Goal: Information Seeking & Learning: Learn about a topic

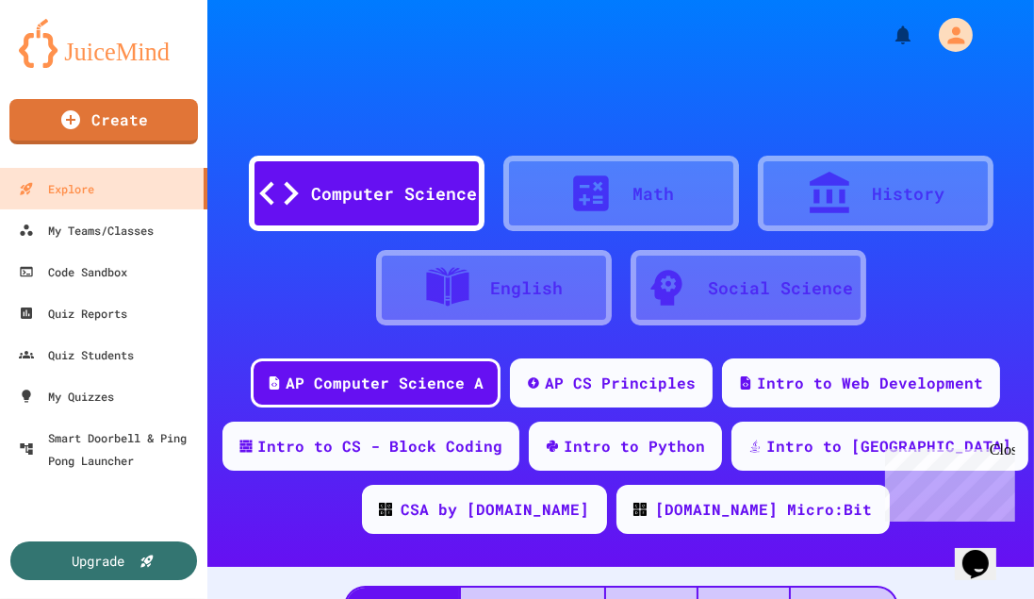
click at [1007, 450] on div "Close" at bounding box center [1001, 452] width 24 height 24
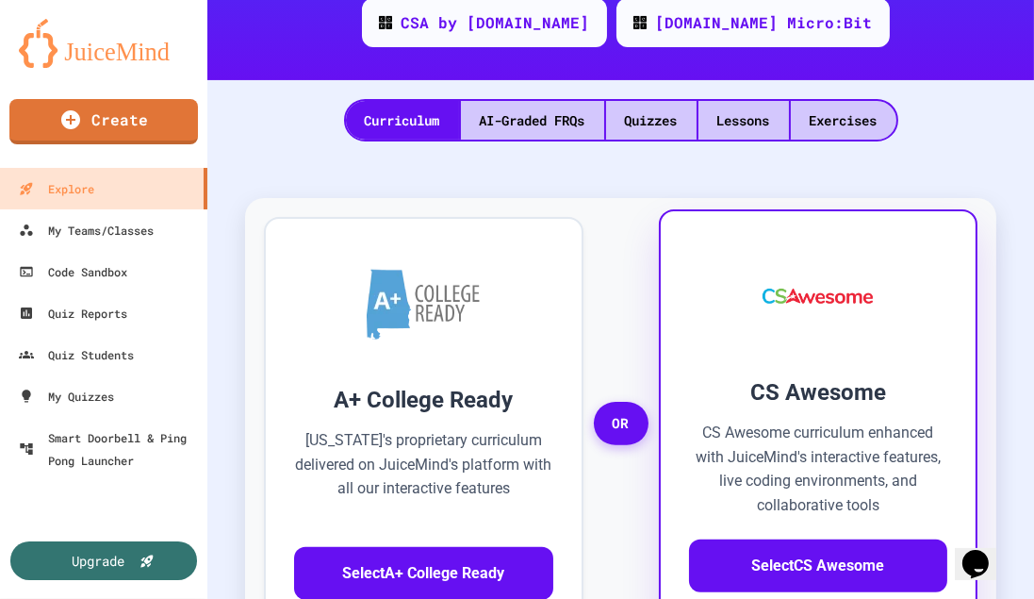
scroll to position [471, 0]
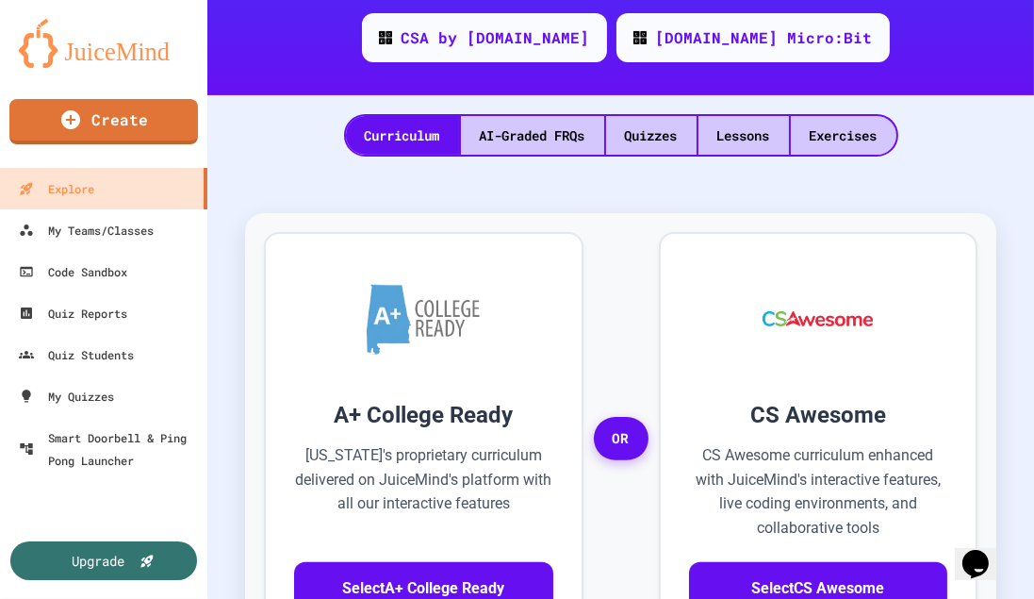
click at [672, 138] on div "Quizzes" at bounding box center [651, 135] width 90 height 39
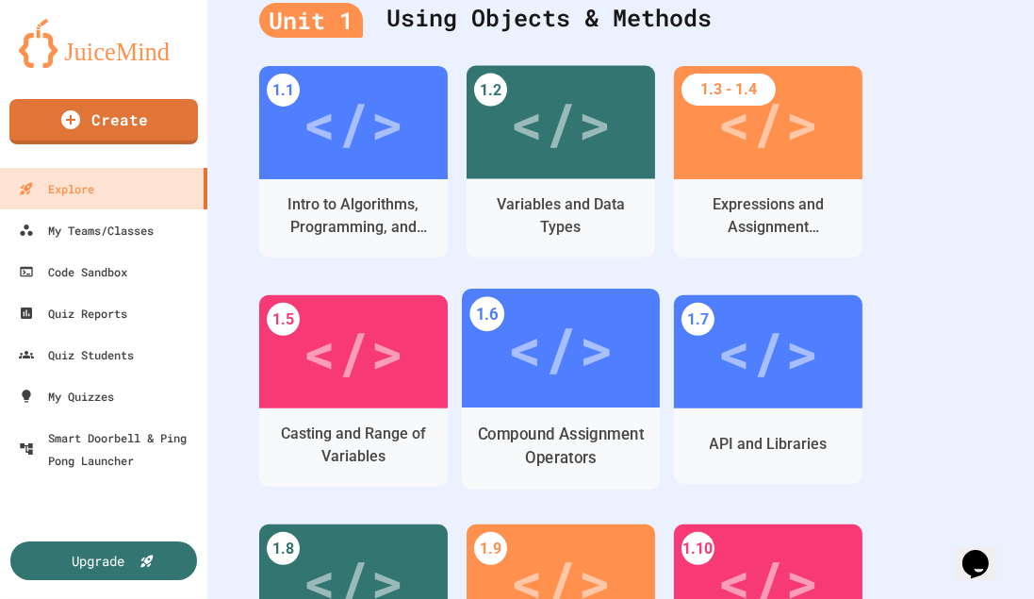
scroll to position [856, 0]
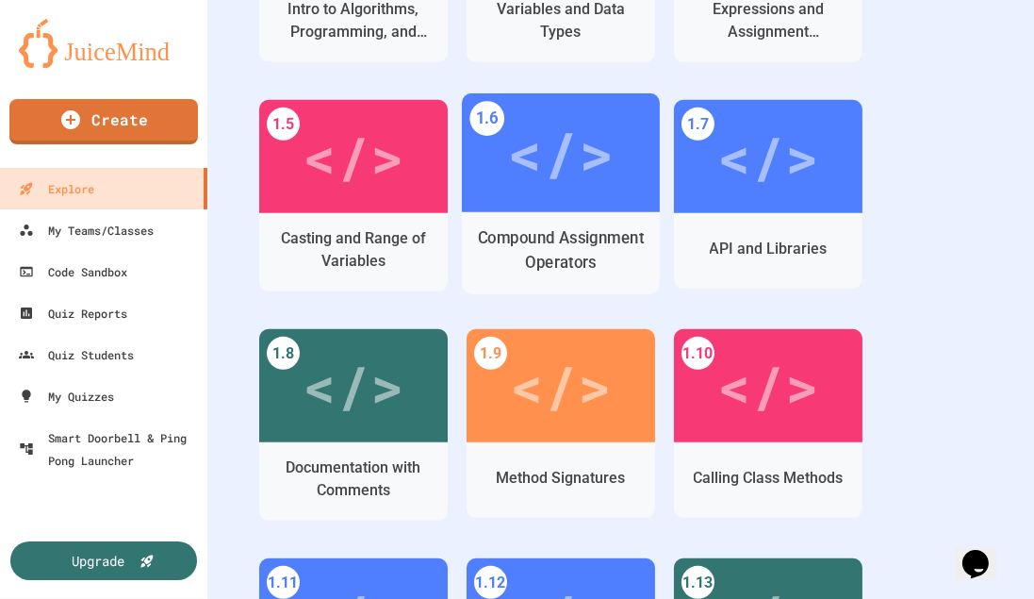
click at [562, 188] on div "</>" at bounding box center [560, 152] width 107 height 89
